Goal: Task Accomplishment & Management: Manage account settings

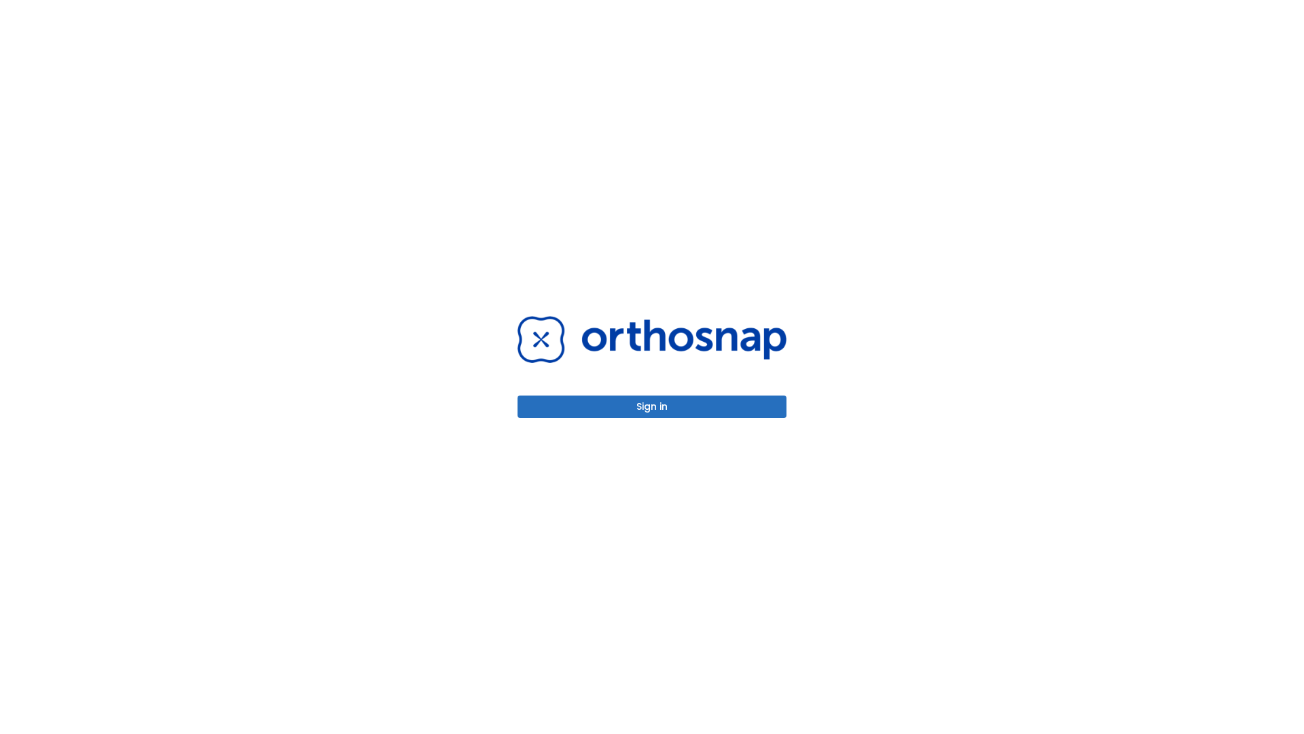
click at [652, 406] on button "Sign in" at bounding box center [652, 406] width 269 height 22
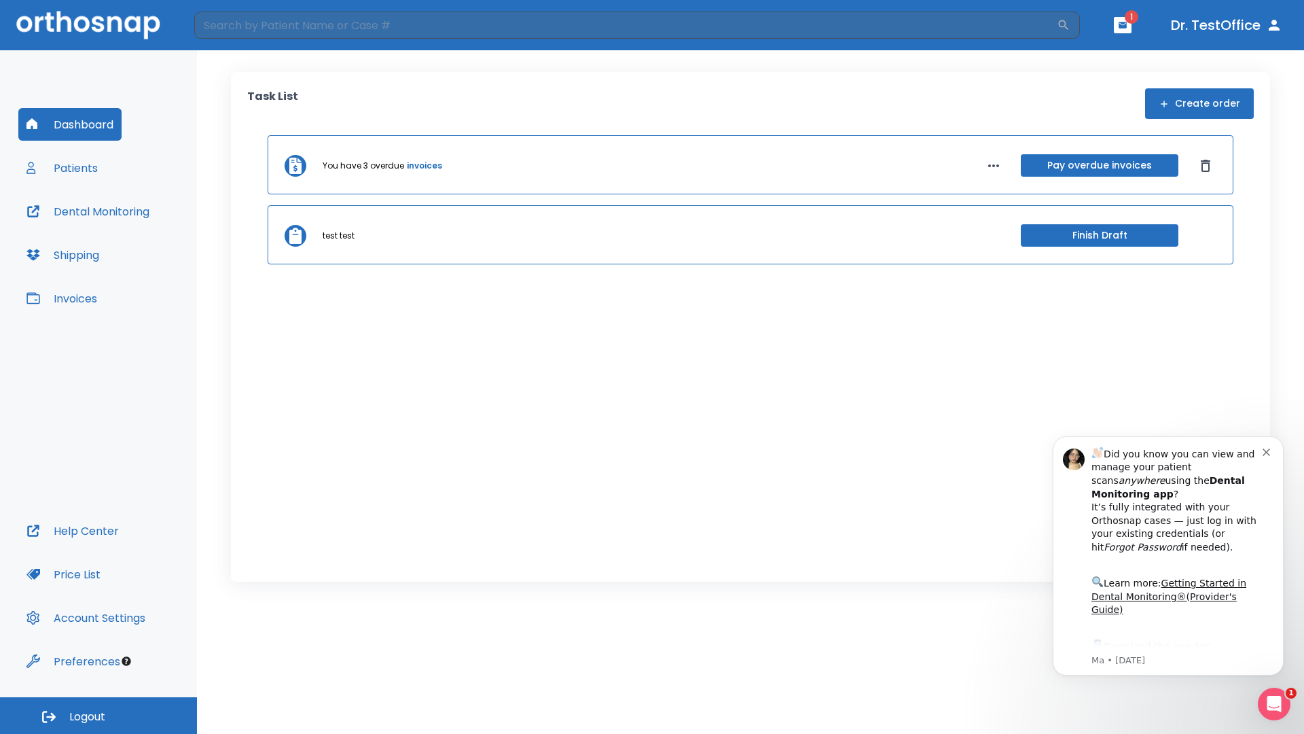
click at [98, 715] on span "Logout" at bounding box center [87, 716] width 36 height 15
